Goal: Information Seeking & Learning: Stay updated

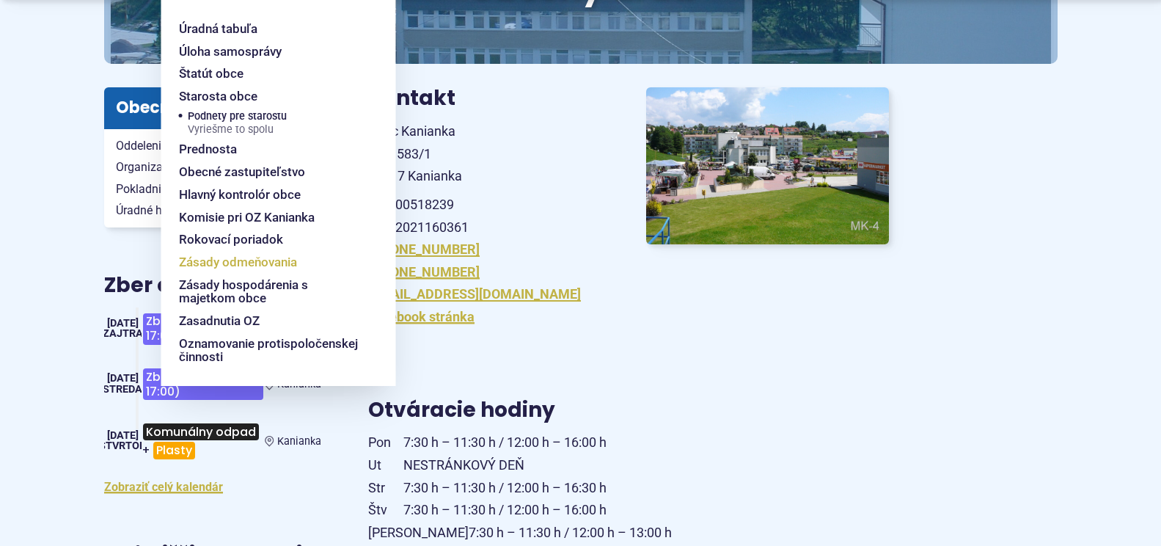
scroll to position [220, 0]
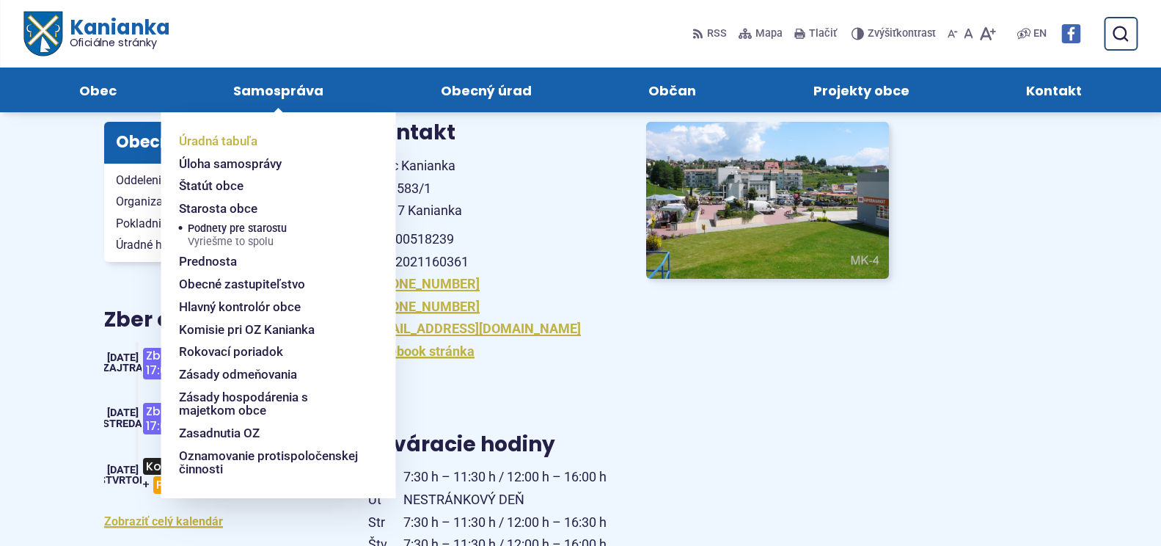
click at [213, 142] on span "Úradná tabuľa" at bounding box center [218, 141] width 79 height 23
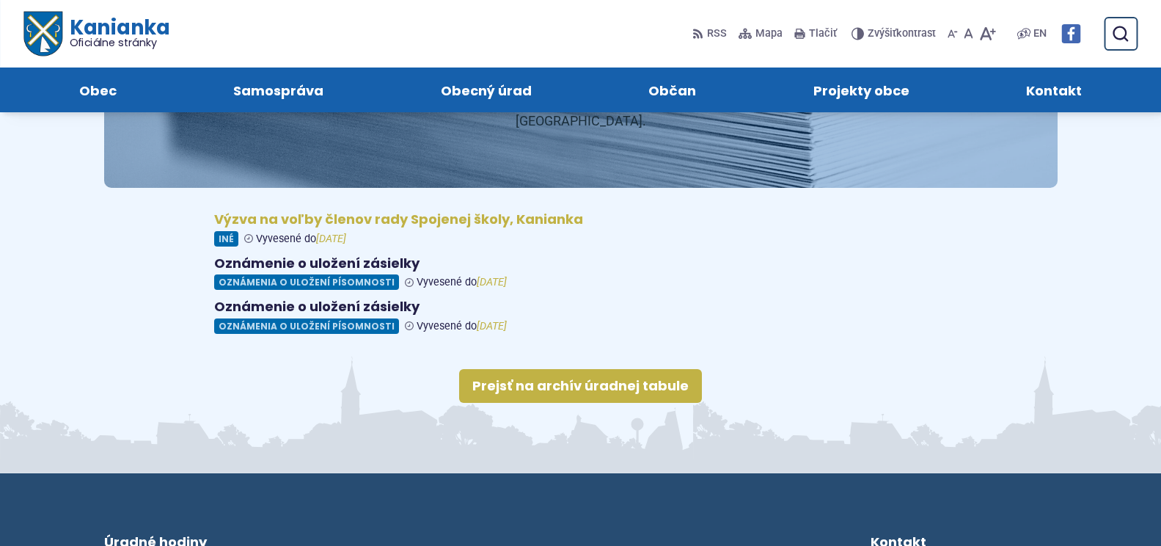
scroll to position [178, 0]
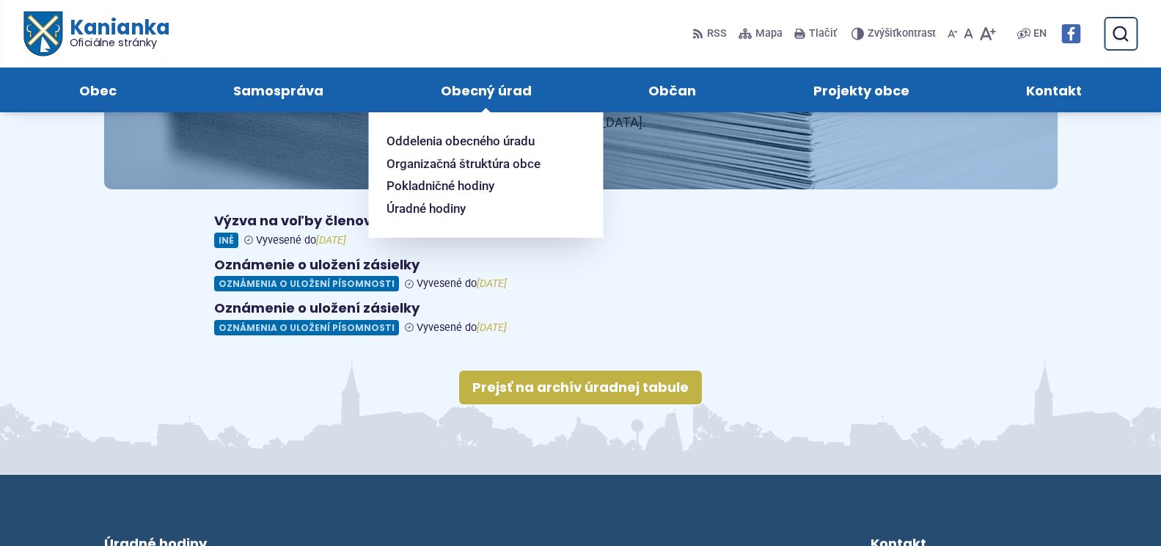
click at [492, 89] on span "Obecný úrad" at bounding box center [486, 89] width 91 height 45
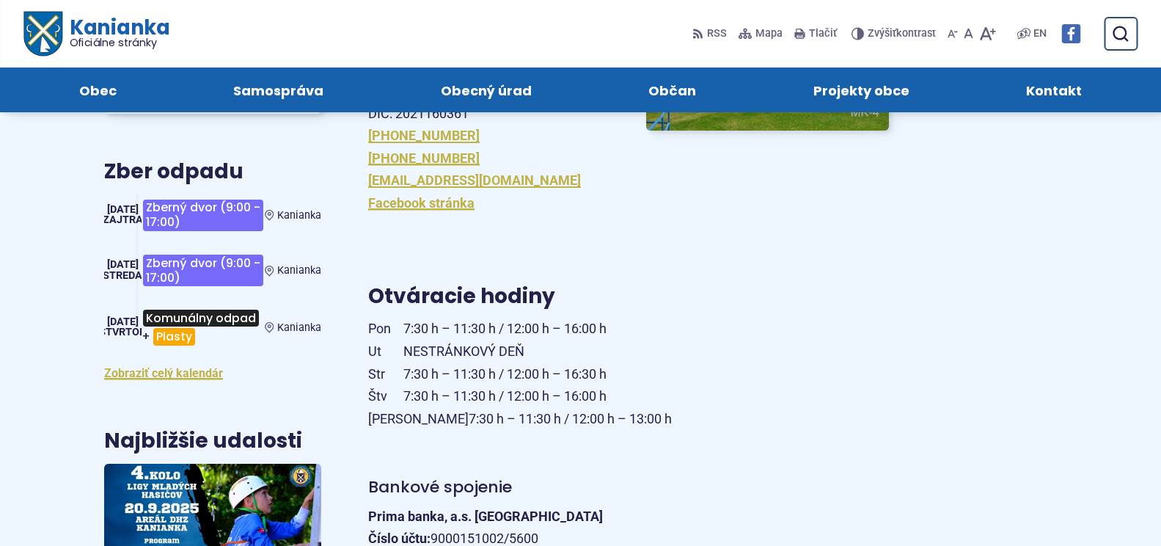
scroll to position [365, 0]
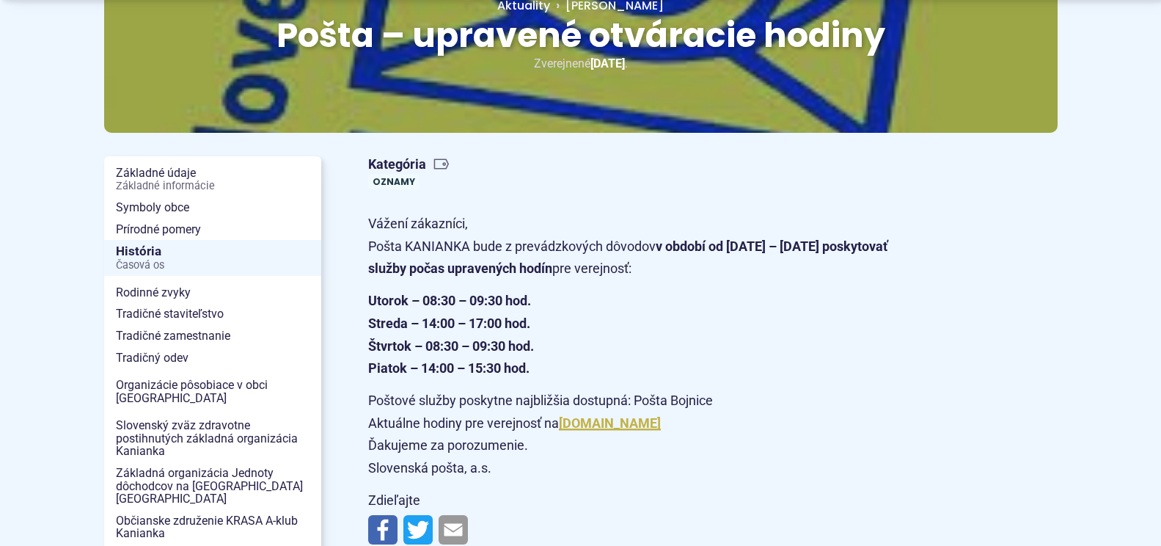
scroll to position [220, 0]
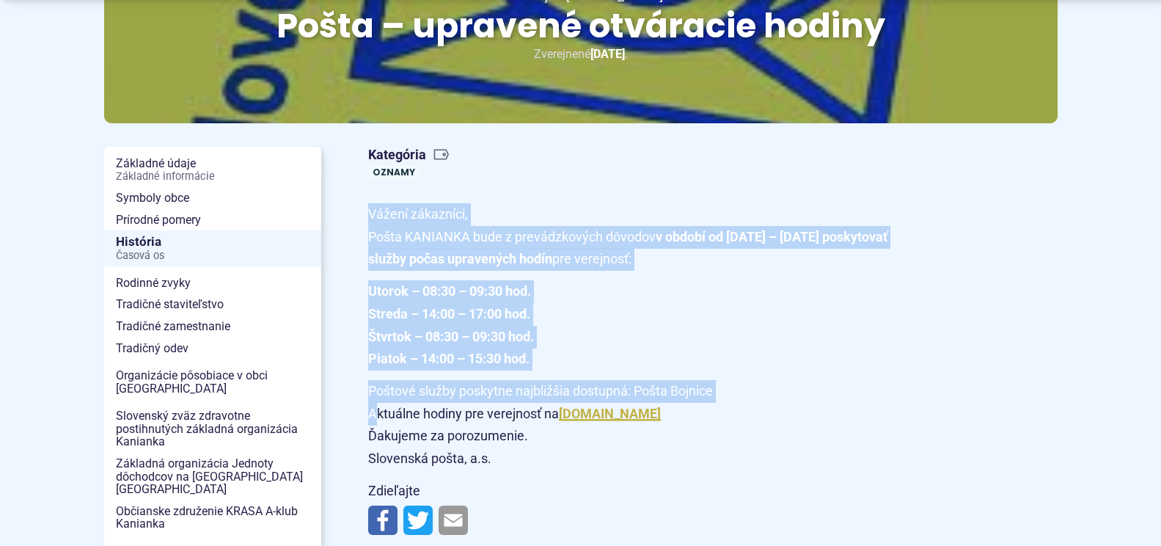
drag, startPoint x: 360, startPoint y: 205, endPoint x: 375, endPoint y: 404, distance: 199.4
click at [376, 404] on article "Kategória Oznamy Vážení zákazníci, Pošta KANIANKA bude z prevádzkových dôvodov …" at bounding box center [713, 341] width 737 height 401
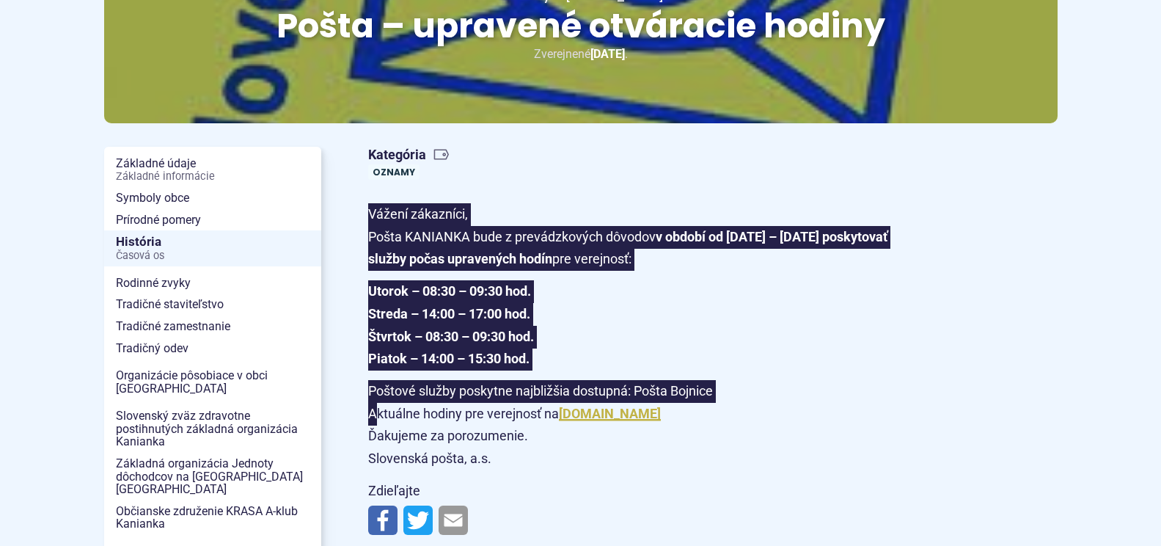
scroll to position [0, 0]
